Goal: Transaction & Acquisition: Obtain resource

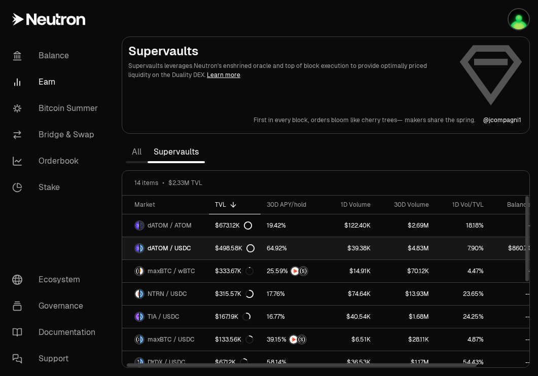
click at [188, 250] on span "dATOM / USDC" at bounding box center [170, 248] width 44 height 8
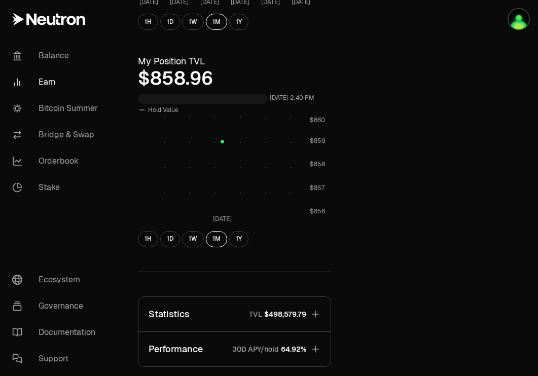
scroll to position [242, 0]
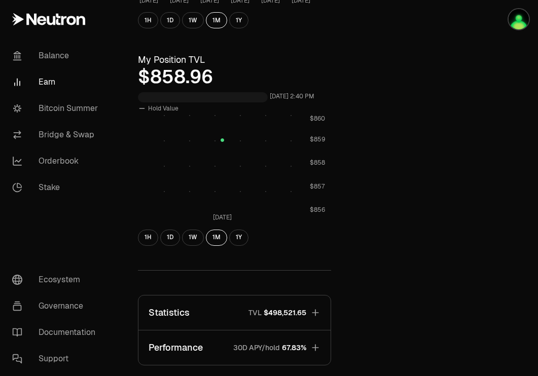
click at [272, 312] on span "$498,521.65" at bounding box center [285, 313] width 43 height 10
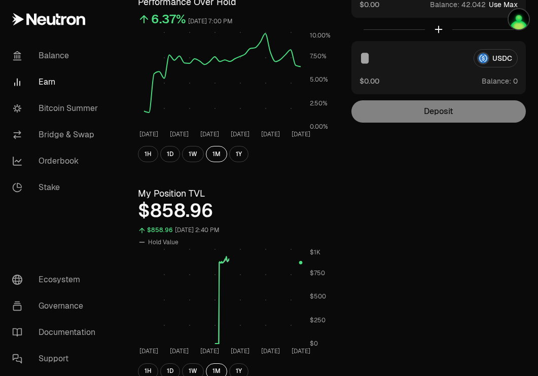
scroll to position [0, 0]
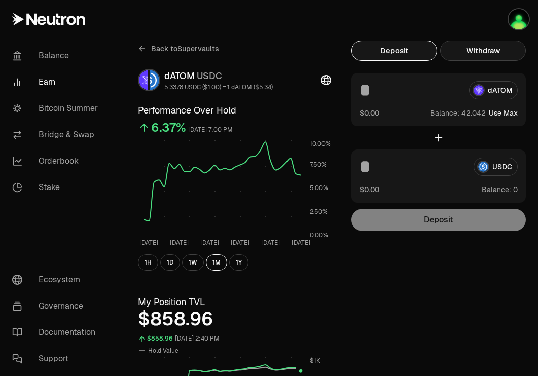
click at [483, 55] on button "Withdraw" at bounding box center [483, 51] width 86 height 20
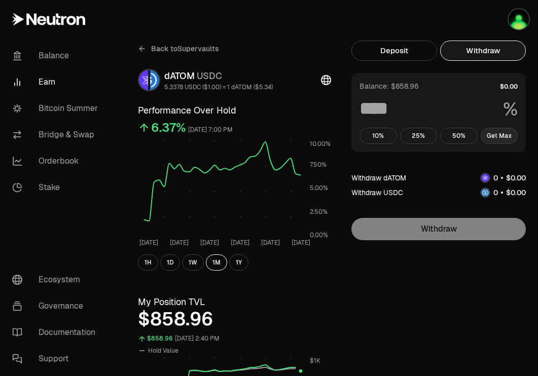
click at [502, 137] on button "Get Max" at bounding box center [500, 136] width 38 height 16
type input "***"
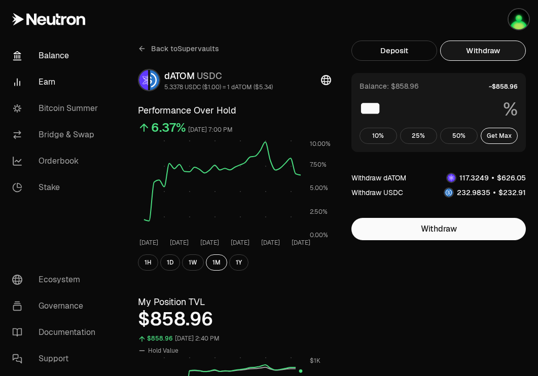
click at [50, 51] on link "Balance" at bounding box center [56, 56] width 105 height 26
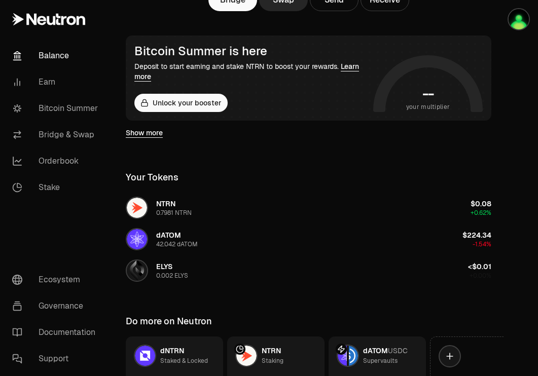
scroll to position [165, 0]
